Goal: Find specific page/section: Find specific page/section

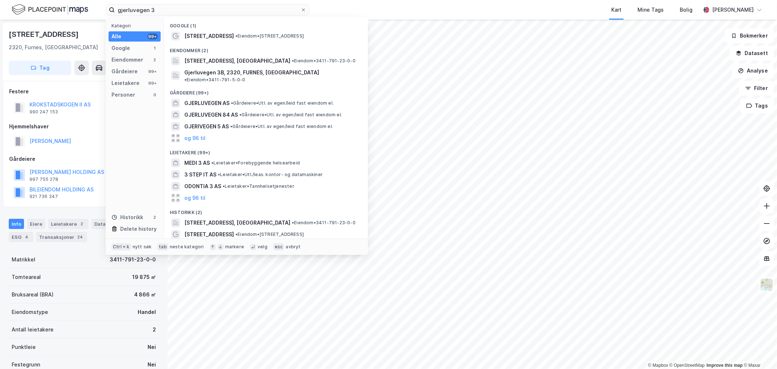
scroll to position [40, 0]
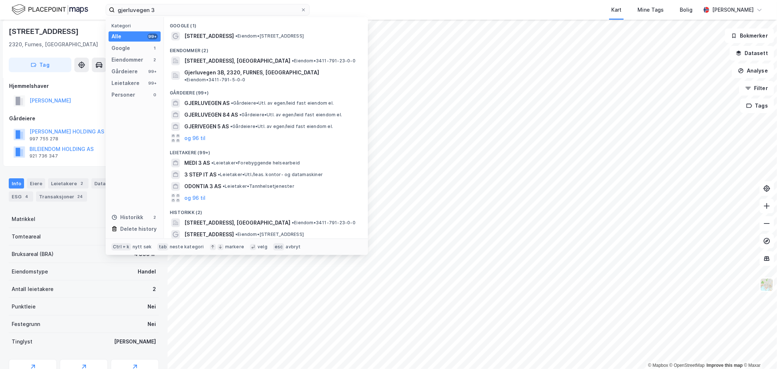
type input "v"
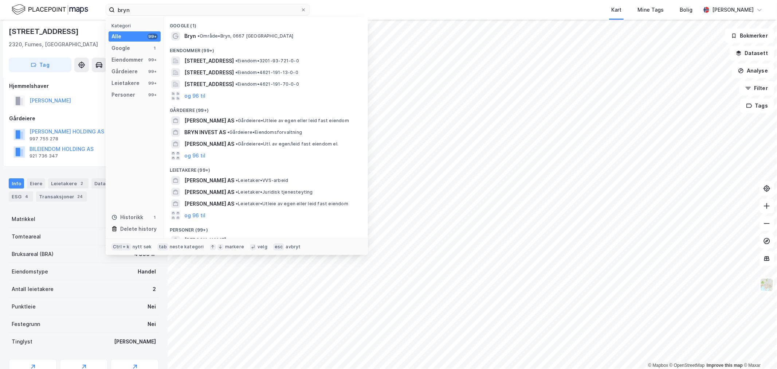
type input "bryn"
click at [199, 34] on span "•" at bounding box center [198, 35] width 2 height 5
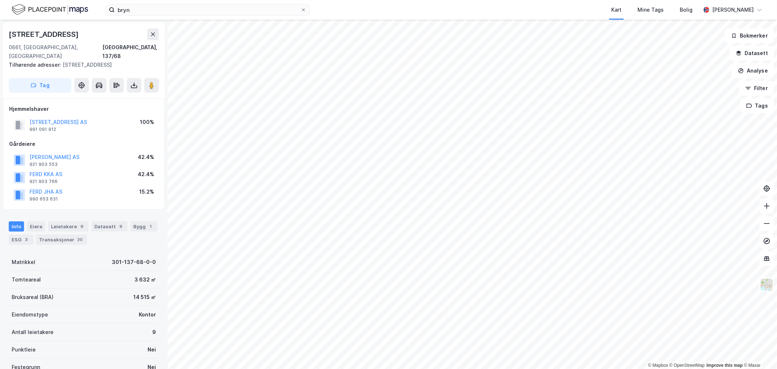
scroll to position [40, 0]
